Goal: Find specific fact: Find specific fact

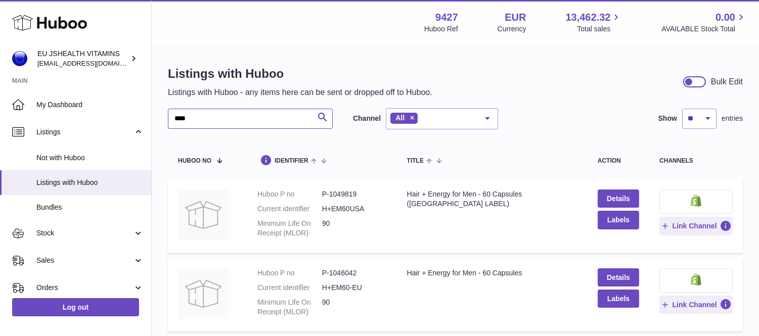
drag, startPoint x: 199, startPoint y: 118, endPoint x: 175, endPoint y: 122, distance: 24.0
click at [175, 122] on input "****" at bounding box center [250, 119] width 165 height 20
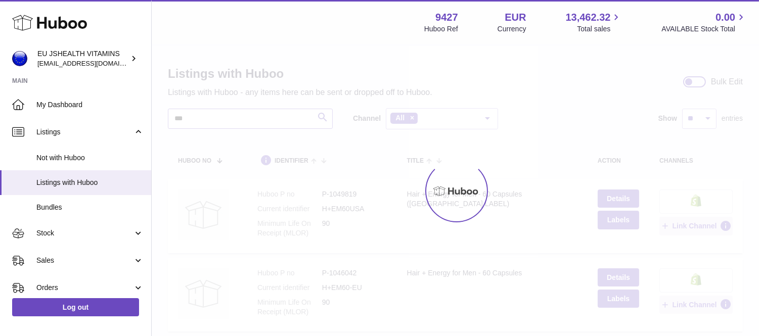
type input "***"
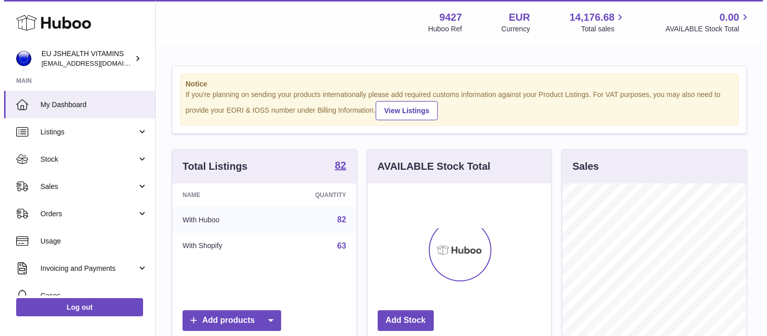
scroll to position [158, 183]
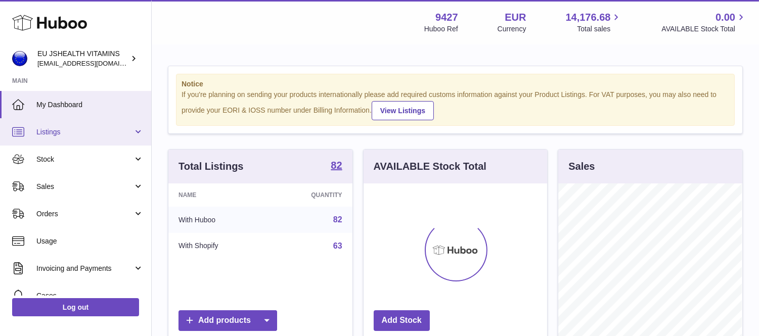
click at [62, 130] on span "Listings" at bounding box center [84, 132] width 97 height 10
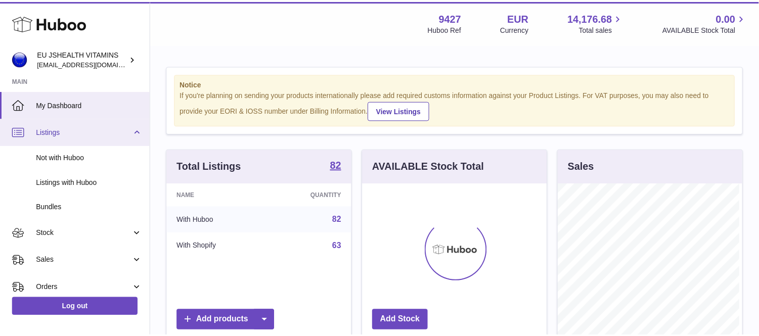
scroll to position [158, 186]
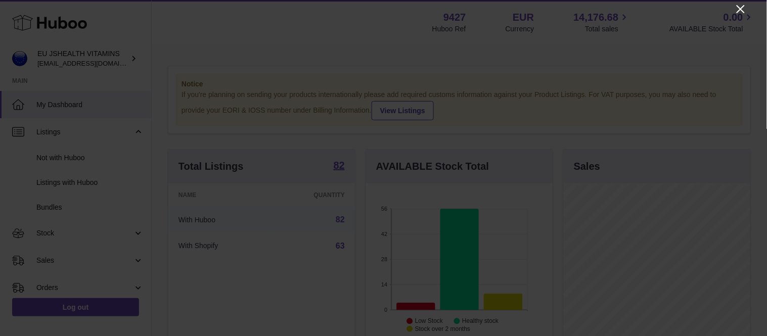
click at [738, 11] on icon "Close" at bounding box center [740, 9] width 12 height 12
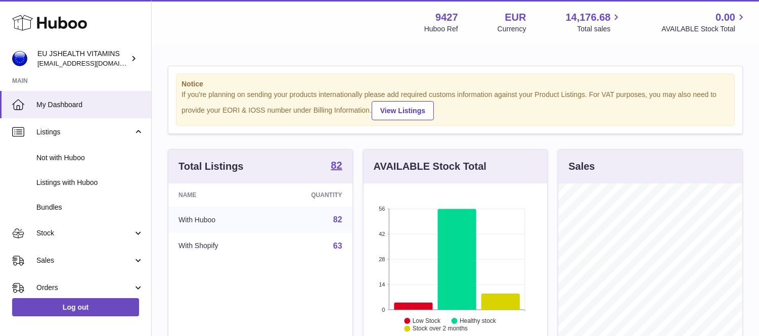
scroll to position [505226, 505200]
click at [73, 181] on span "Listings with Huboo" at bounding box center [89, 183] width 107 height 10
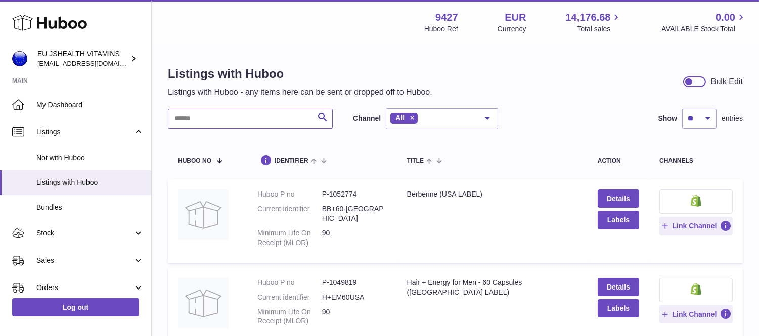
click at [199, 118] on input "text" at bounding box center [250, 119] width 165 height 20
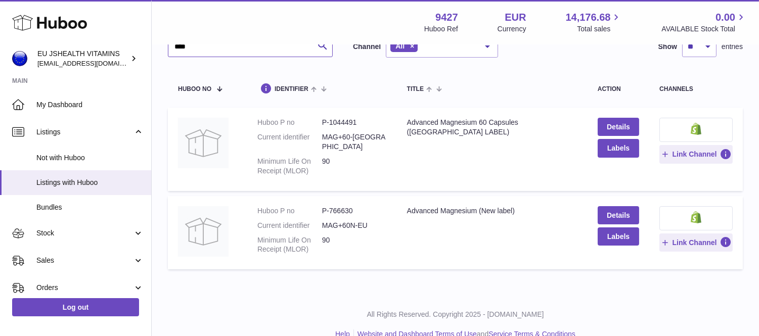
scroll to position [80, 0]
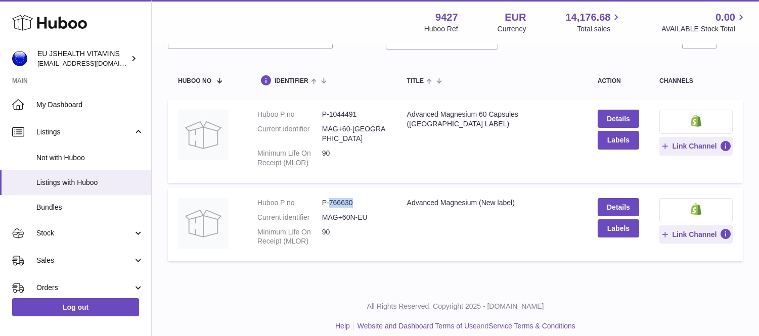
drag, startPoint x: 329, startPoint y: 191, endPoint x: 360, endPoint y: 195, distance: 31.1
click at [360, 198] on dd "P-766630" at bounding box center [354, 203] width 65 height 10
copy dd "766630"
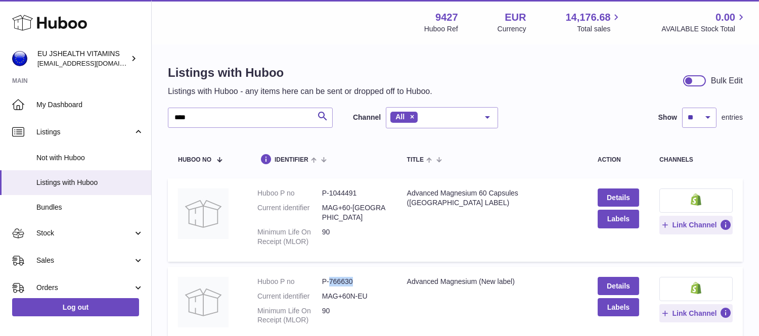
scroll to position [0, 0]
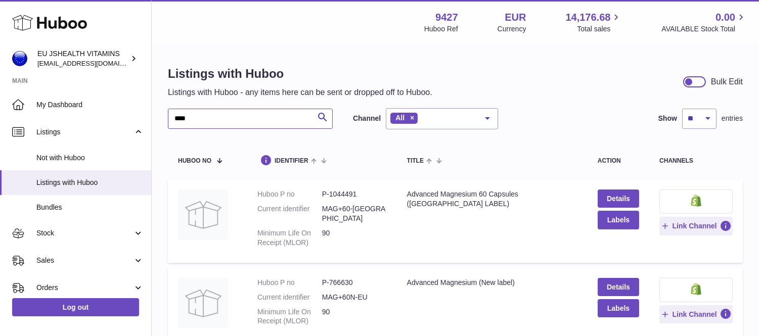
click at [201, 114] on input "****" at bounding box center [250, 119] width 165 height 20
type input "*"
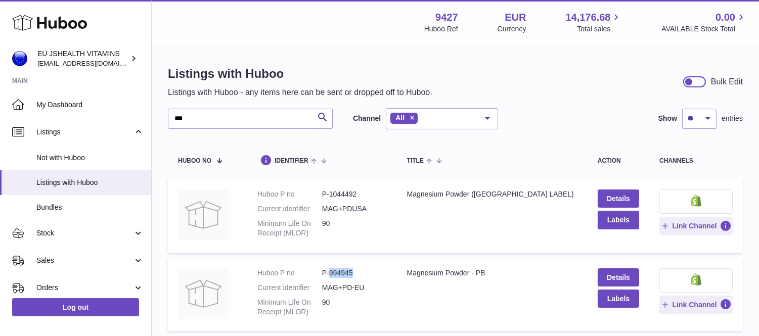
drag, startPoint x: 327, startPoint y: 269, endPoint x: 355, endPoint y: 271, distance: 27.9
click at [355, 271] on dd "P-994945" at bounding box center [354, 273] width 65 height 10
copy dd "994945"
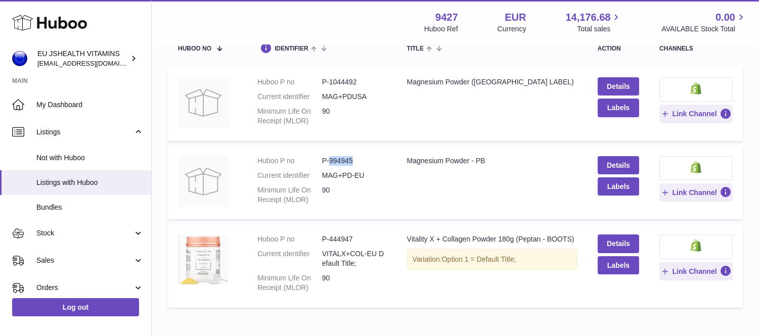
scroll to position [168, 0]
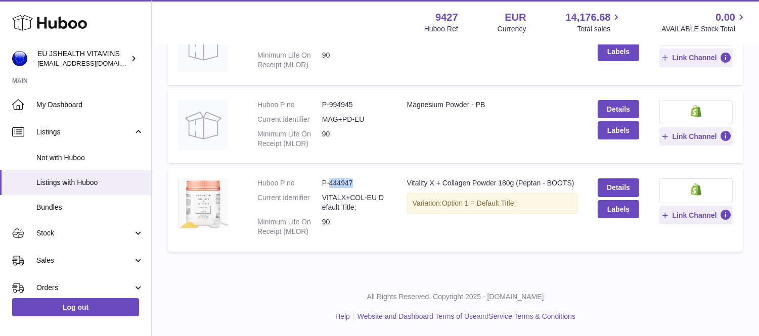
drag, startPoint x: 330, startPoint y: 183, endPoint x: 357, endPoint y: 180, distance: 27.5
click at [357, 180] on dd "P-444947" at bounding box center [354, 183] width 65 height 10
copy dd "444947"
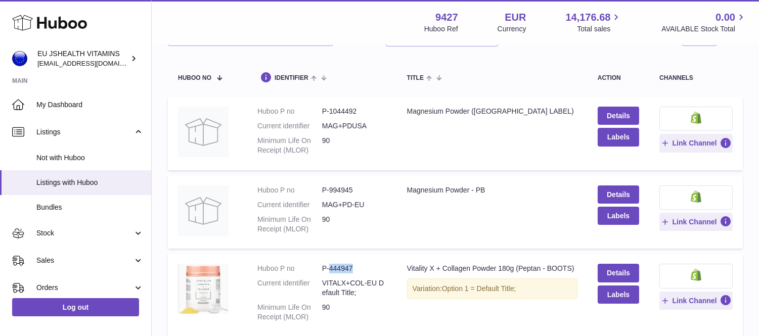
scroll to position [0, 0]
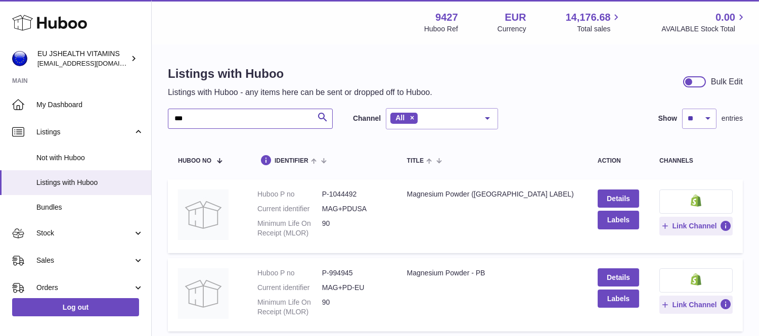
drag, startPoint x: 193, startPoint y: 121, endPoint x: 152, endPoint y: 121, distance: 40.4
click at [152, 121] on div "Listings with Huboo Listings with Huboo - any items here can be sent or dropped…" at bounding box center [455, 245] width 607 height 400
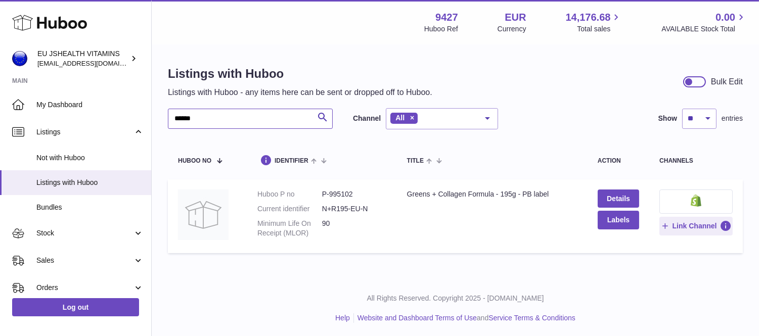
type input "******"
drag, startPoint x: 327, startPoint y: 191, endPoint x: 354, endPoint y: 190, distance: 26.8
click at [352, 191] on dd "P-995102" at bounding box center [354, 195] width 65 height 10
copy dd "995102"
